Goal: Task Accomplishment & Management: Use online tool/utility

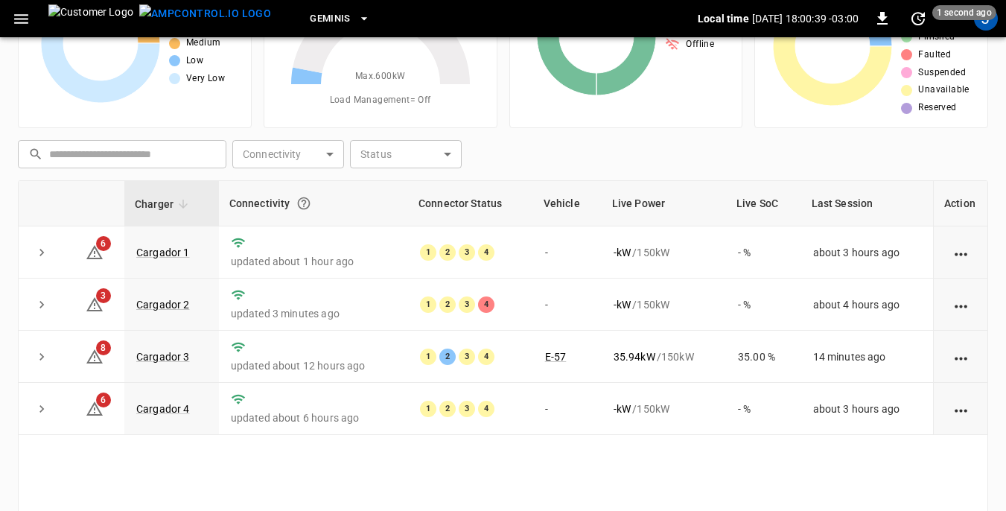
scroll to position [149, 0]
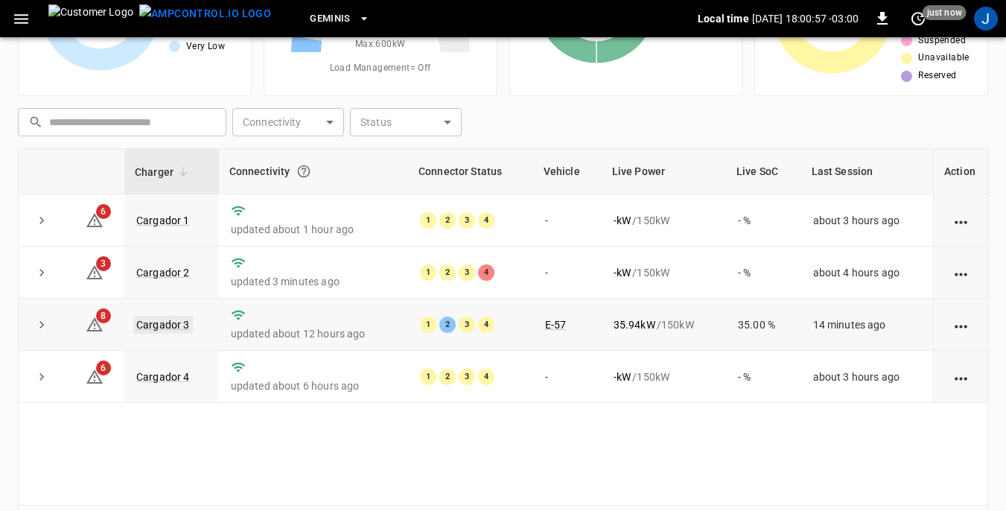
click at [156, 325] on link "Cargador 3" at bounding box center [163, 325] width 60 height 18
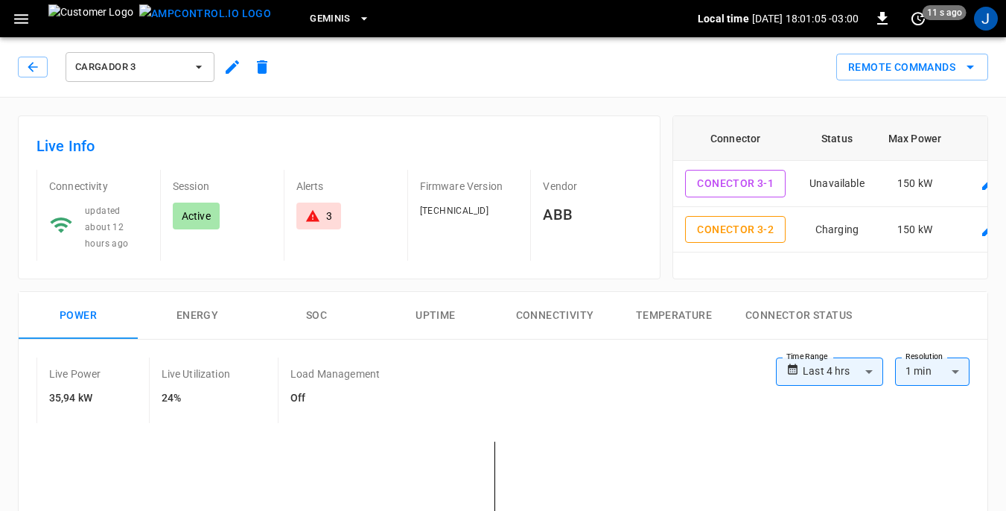
drag, startPoint x: 755, startPoint y: 226, endPoint x: 935, endPoint y: 87, distance: 227.2
click at [756, 225] on button "Conector 3-2" at bounding box center [735, 230] width 100 height 28
type input "**********"
click at [972, 67] on icon "remote commands options" at bounding box center [969, 68] width 7 height 4
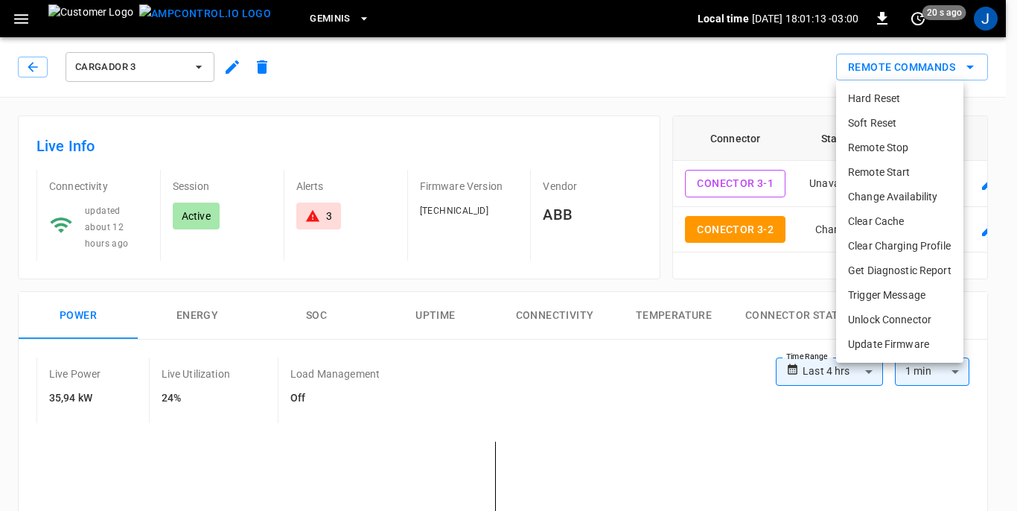
click at [875, 121] on li "Soft Reset" at bounding box center [899, 123] width 127 height 25
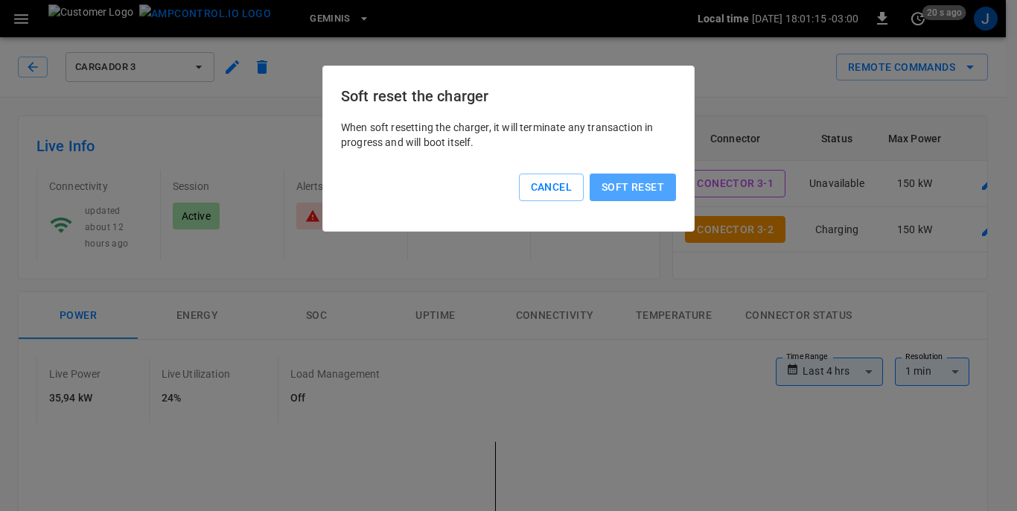
click at [631, 179] on button "Soft reset" at bounding box center [633, 187] width 86 height 28
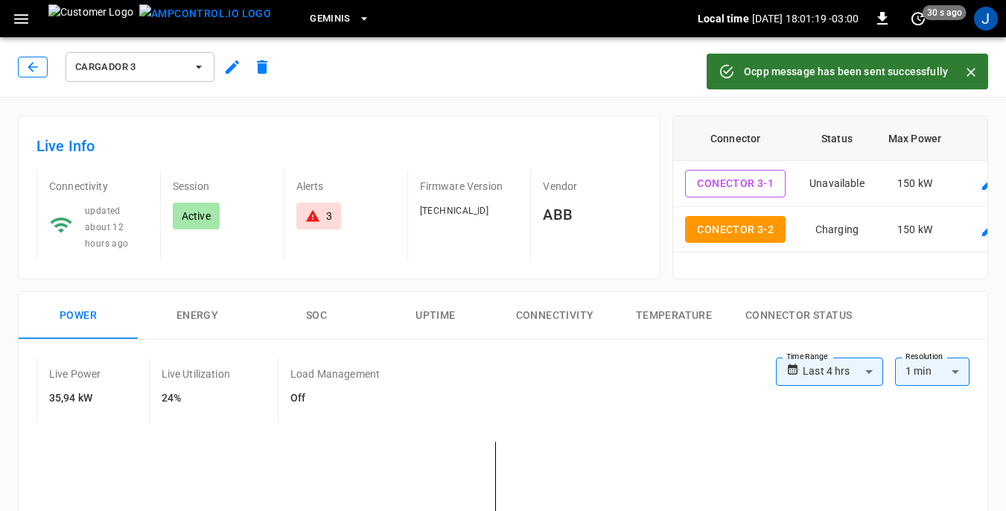
click at [36, 69] on icon "button" at bounding box center [32, 67] width 15 height 15
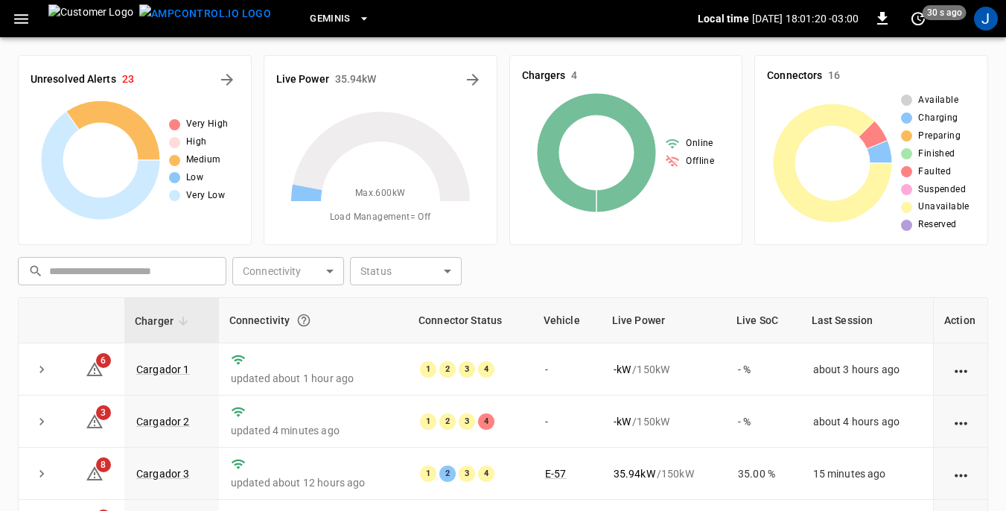
scroll to position [149, 0]
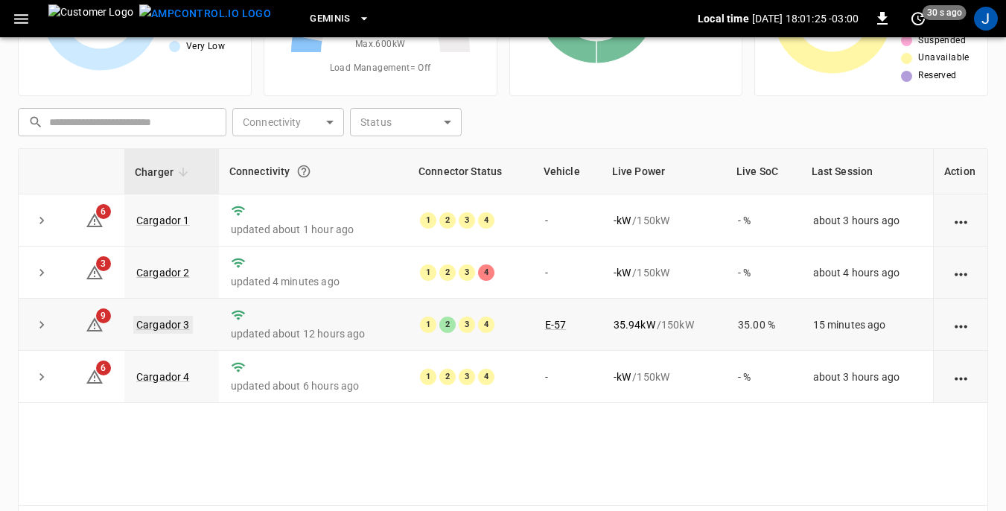
click at [168, 326] on link "Cargador 3" at bounding box center [163, 325] width 60 height 18
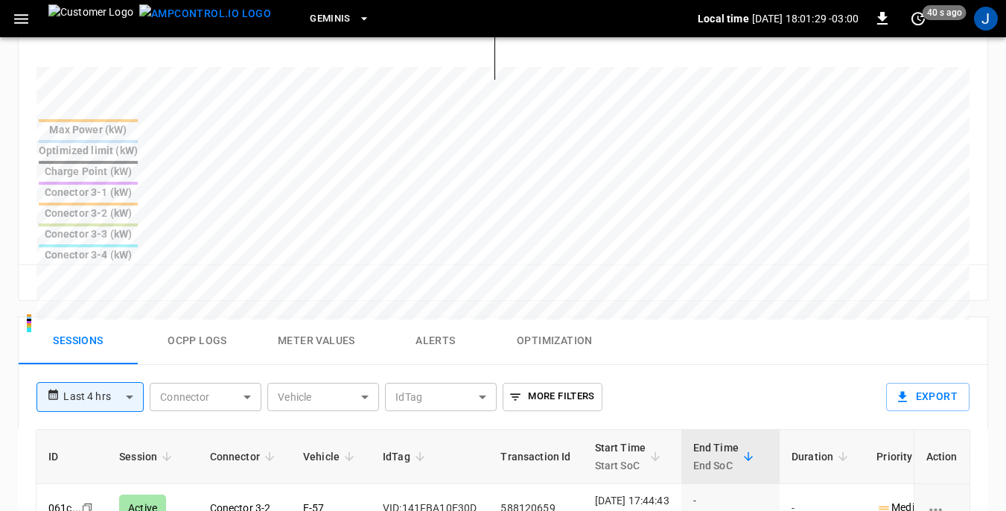
scroll to position [670, 0]
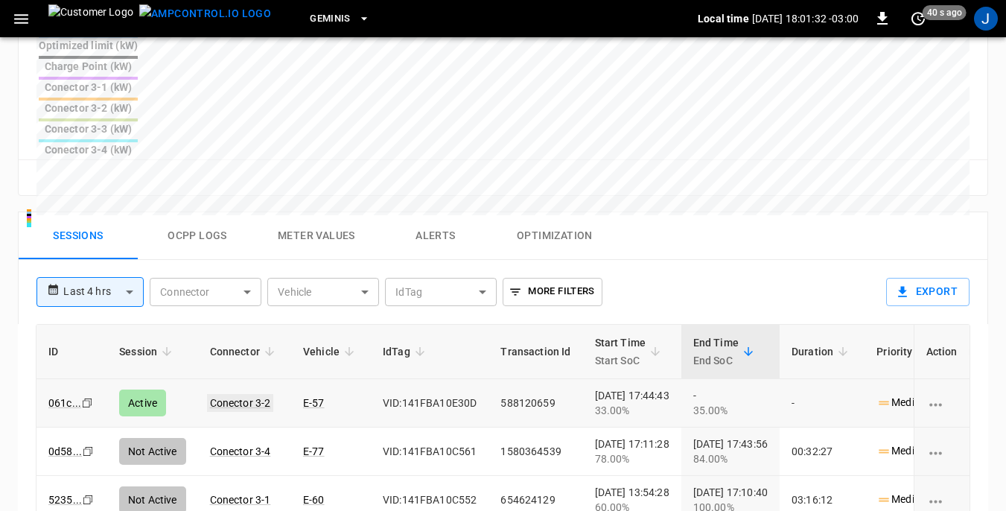
click at [257, 394] on link "Conector 3-2" at bounding box center [240, 403] width 67 height 18
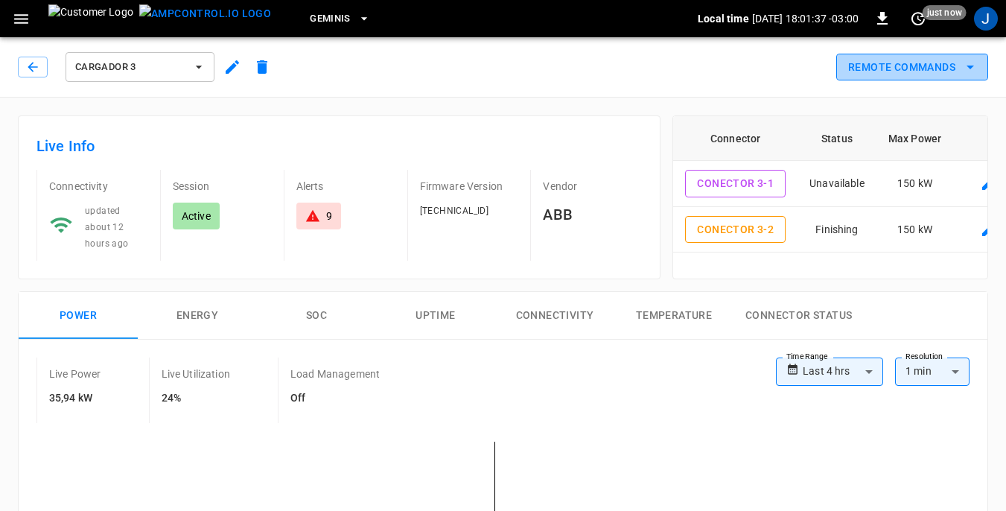
click at [934, 65] on button "Remote Commands" at bounding box center [912, 68] width 152 height 28
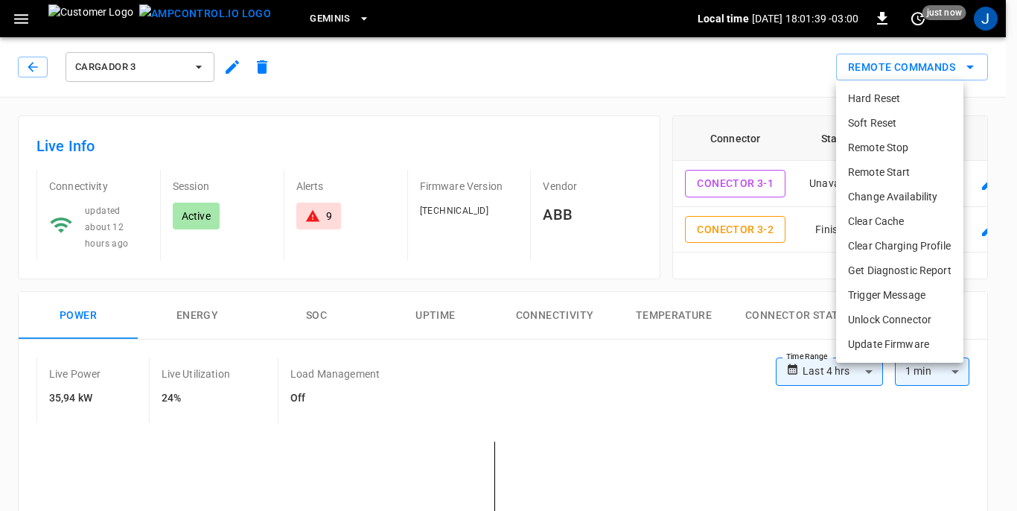
click at [880, 123] on li "Soft Reset" at bounding box center [899, 123] width 127 height 25
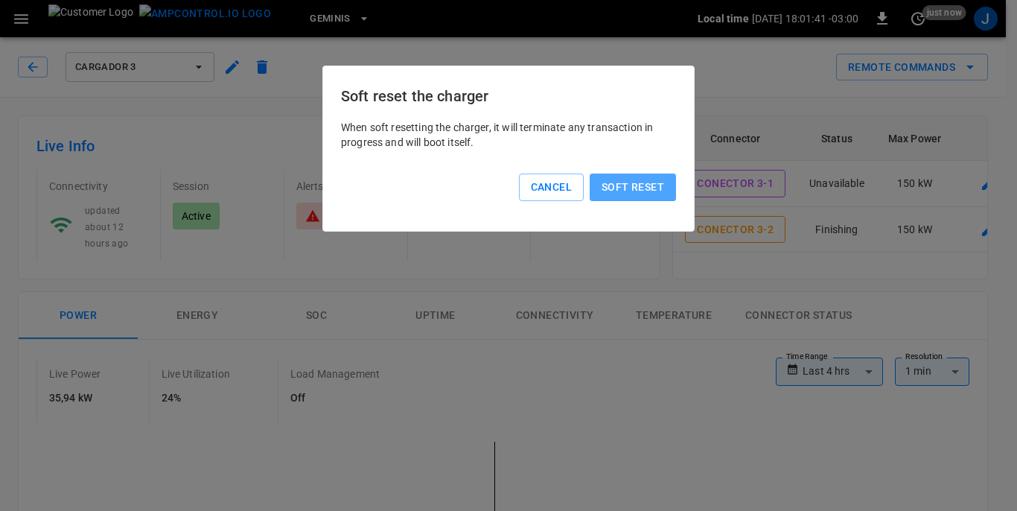
click at [625, 186] on button "Soft reset" at bounding box center [633, 187] width 86 height 28
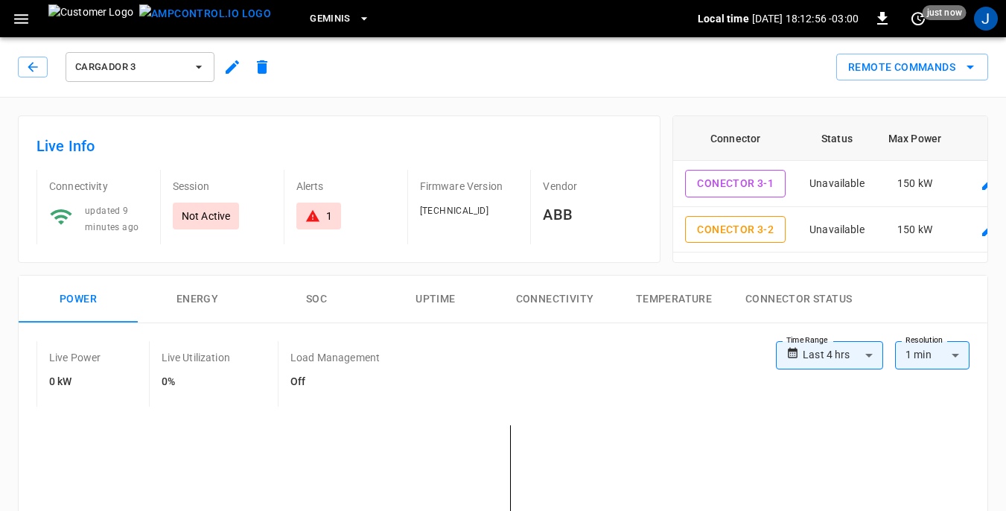
click at [25, 16] on icon "button" at bounding box center [21, 19] width 19 height 19
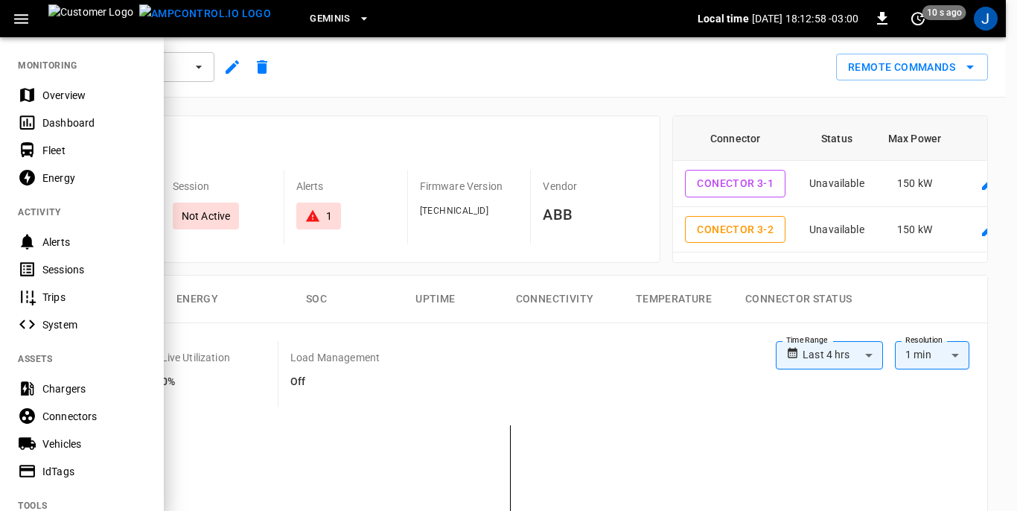
click at [80, 126] on div "Dashboard" at bounding box center [93, 122] width 103 height 15
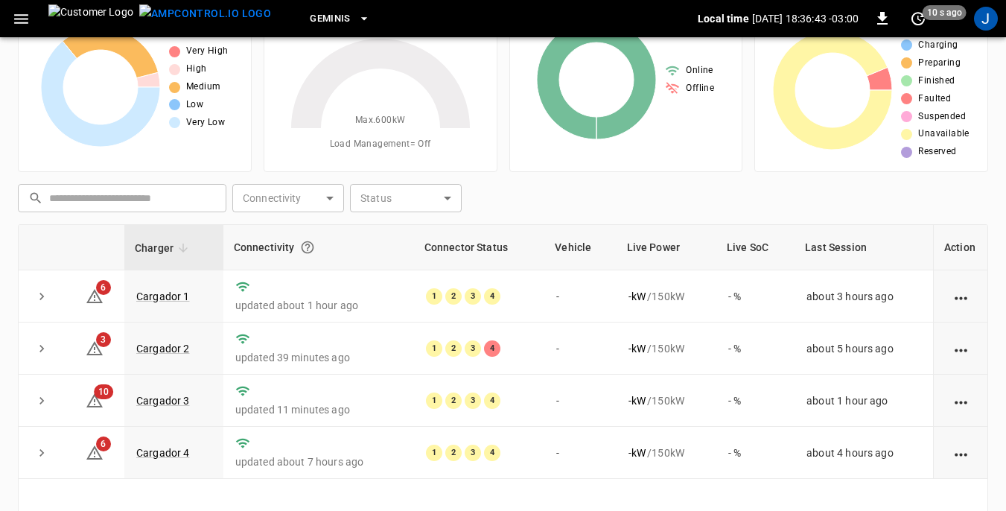
scroll to position [149, 0]
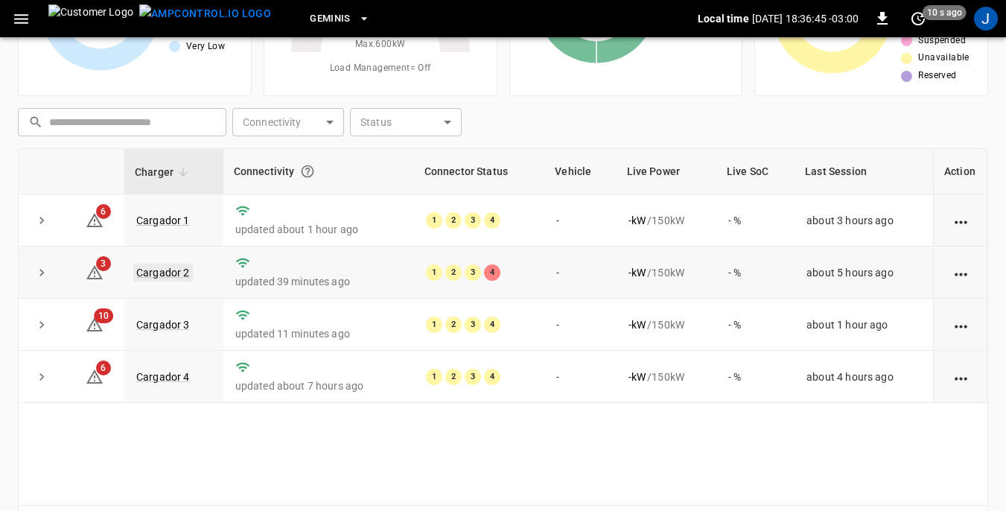
click at [166, 272] on link "Cargador 2" at bounding box center [163, 273] width 60 height 18
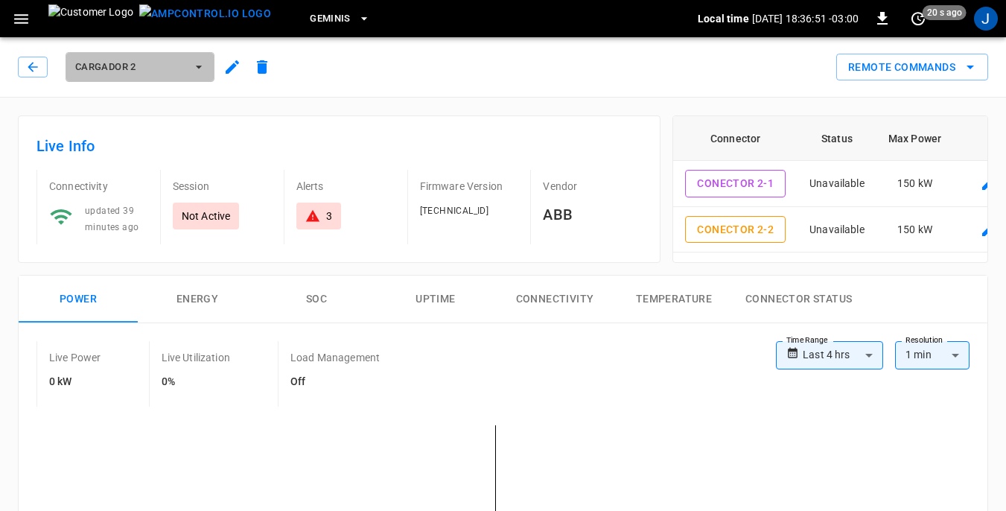
click at [207, 66] on button "Cargador 2" at bounding box center [140, 67] width 149 height 30
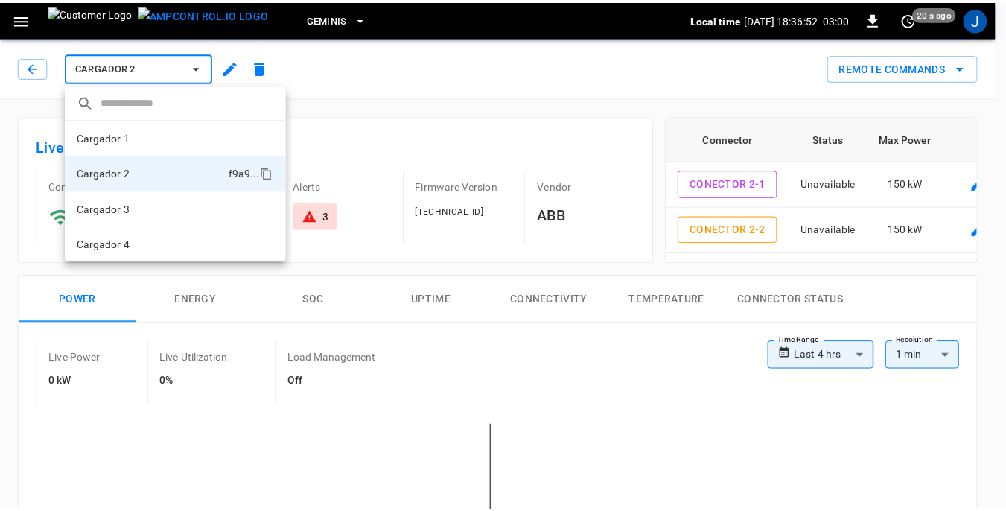
scroll to position [1, 0]
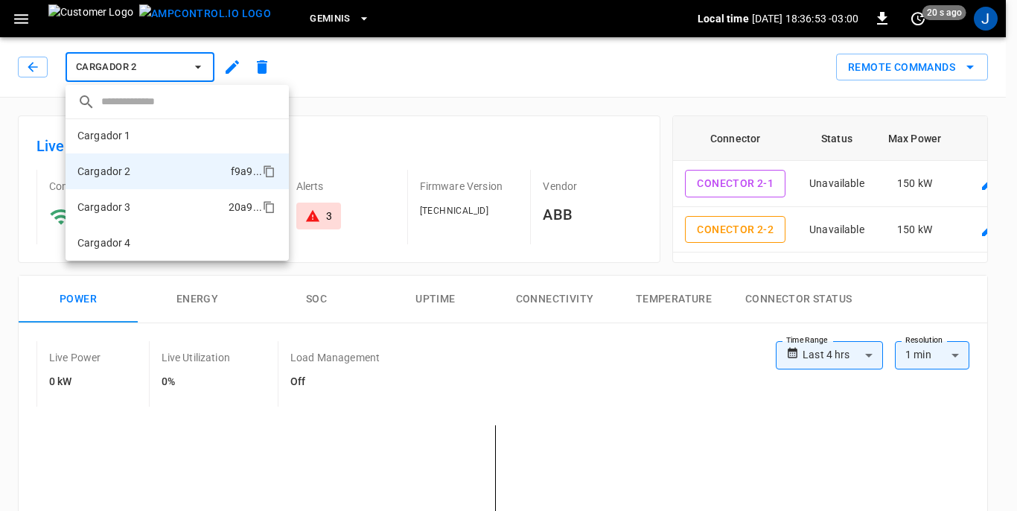
click at [146, 202] on li "Cargador 3 20a9 ..." at bounding box center [177, 207] width 223 height 36
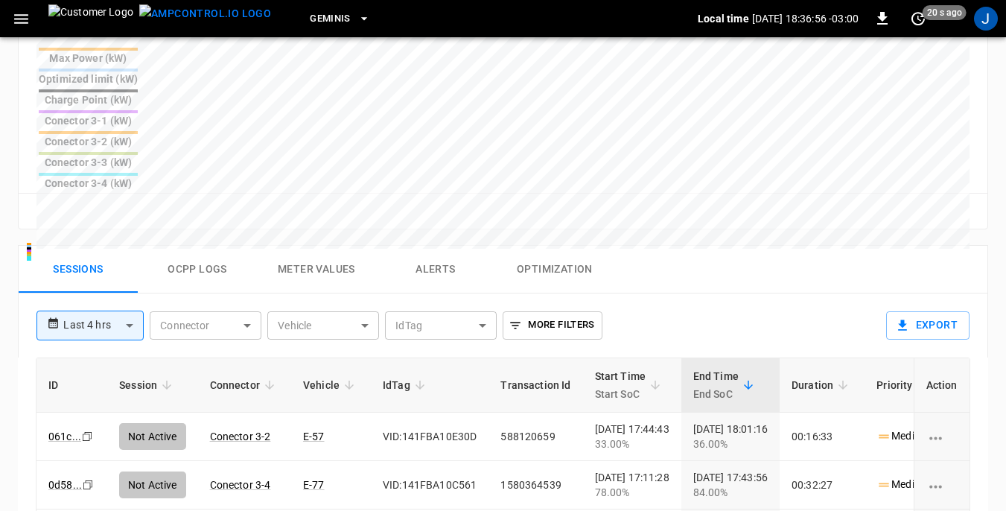
scroll to position [670, 0]
